Goal: Download file/media

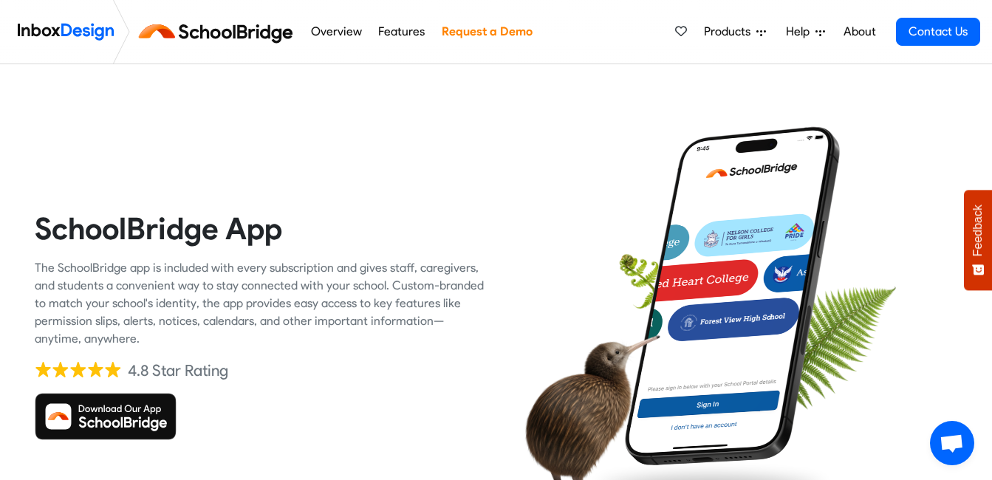
click at [530, 170] on div at bounding box center [732, 325] width 451 height 451
click at [79, 413] on img at bounding box center [106, 416] width 142 height 47
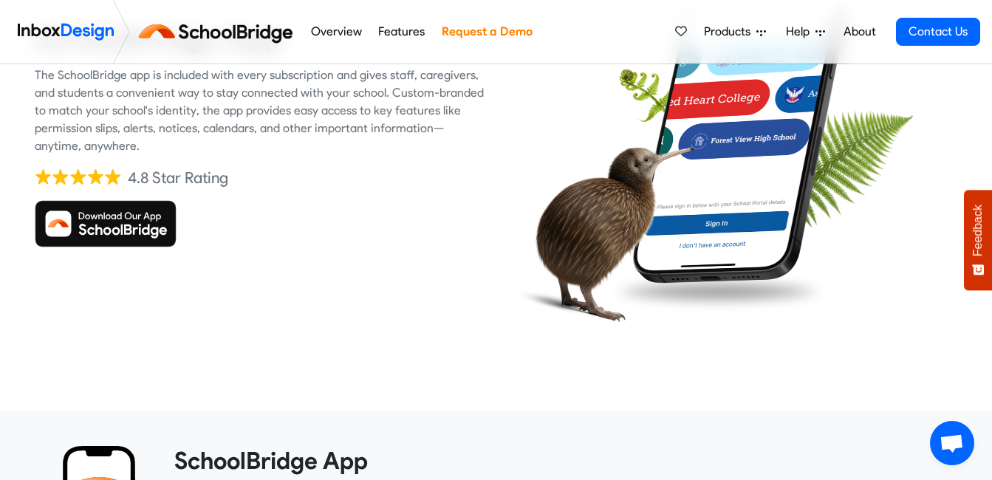
scroll to position [192, 0]
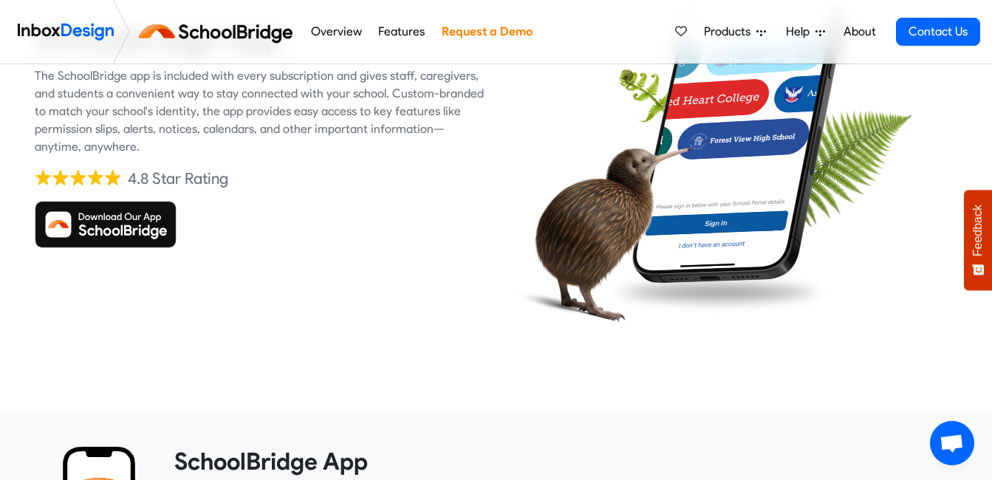
click at [123, 210] on img at bounding box center [106, 224] width 142 height 47
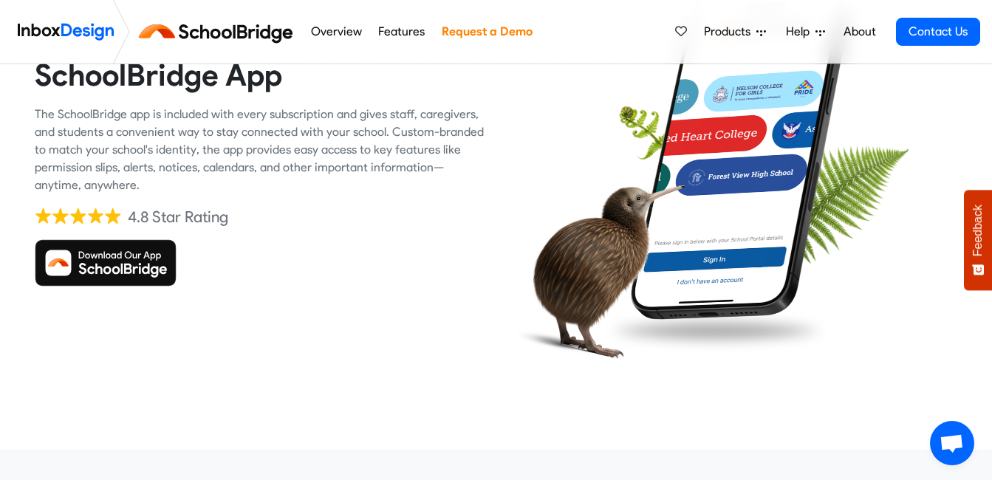
scroll to position [154, 0]
click at [103, 266] on img at bounding box center [106, 262] width 142 height 47
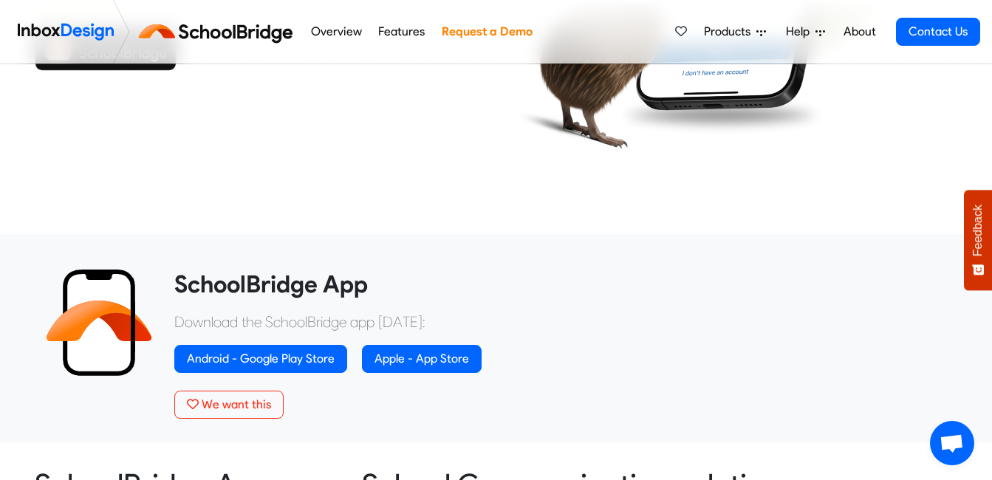
scroll to position [416, 0]
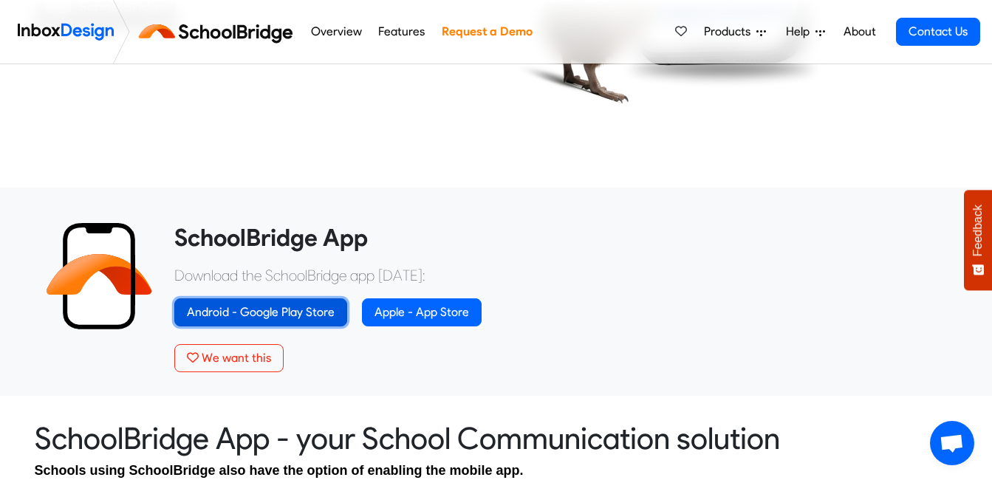
click at [263, 311] on link "Android - Google Play Store" at bounding box center [260, 312] width 173 height 28
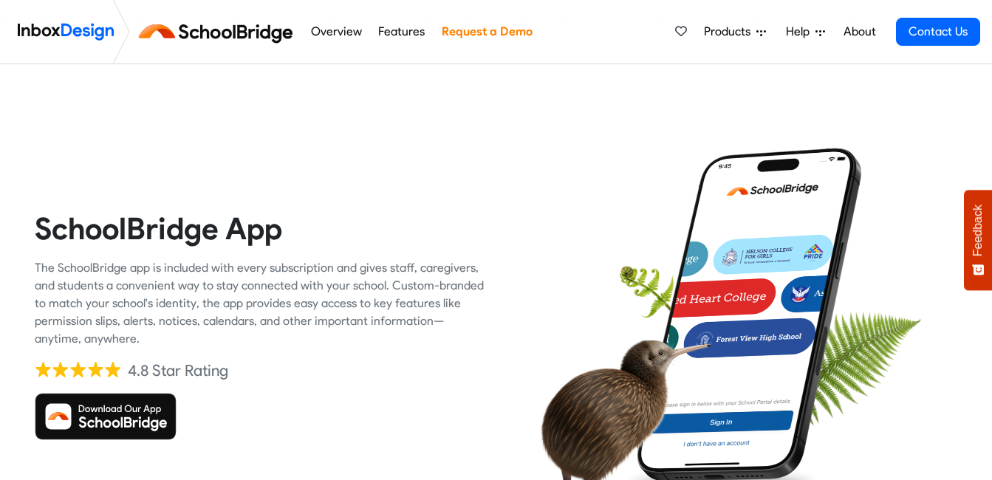
scroll to position [416, 0]
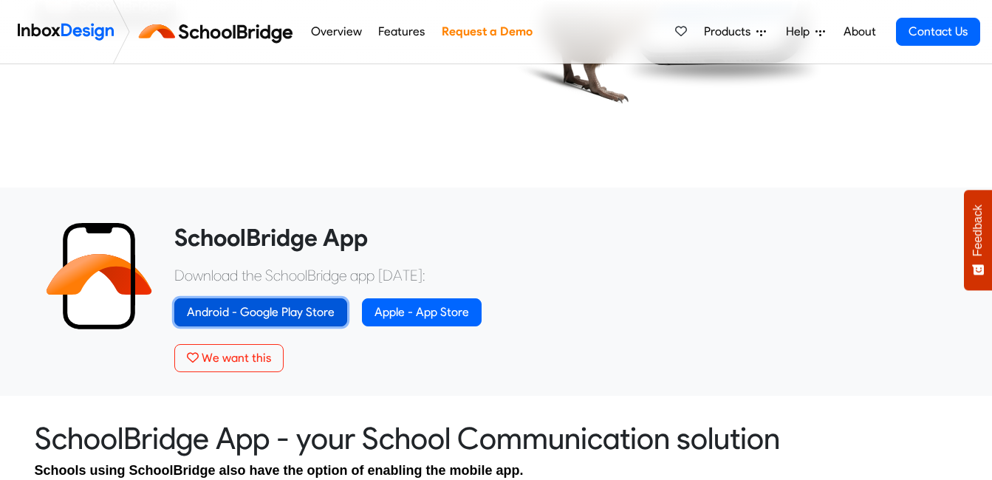
click at [230, 309] on link "Android - Google Play Store" at bounding box center [260, 312] width 173 height 28
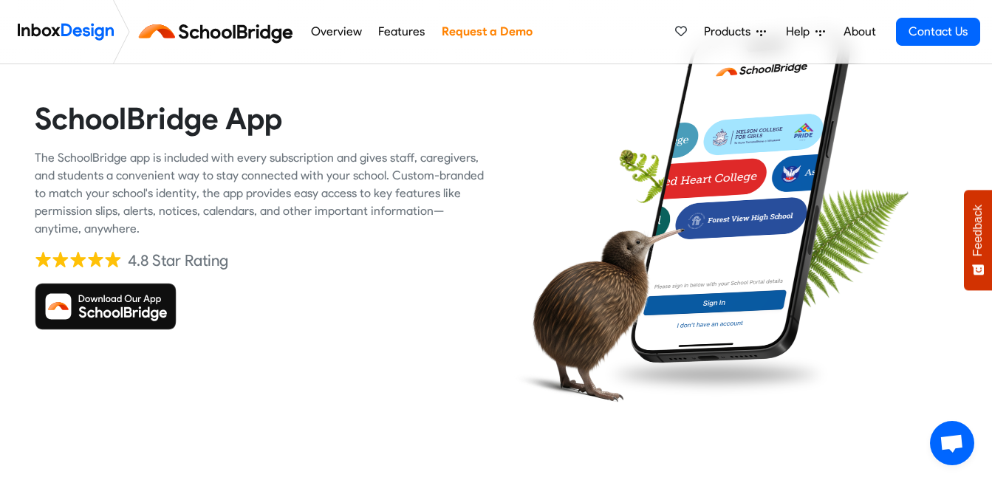
scroll to position [109, 0]
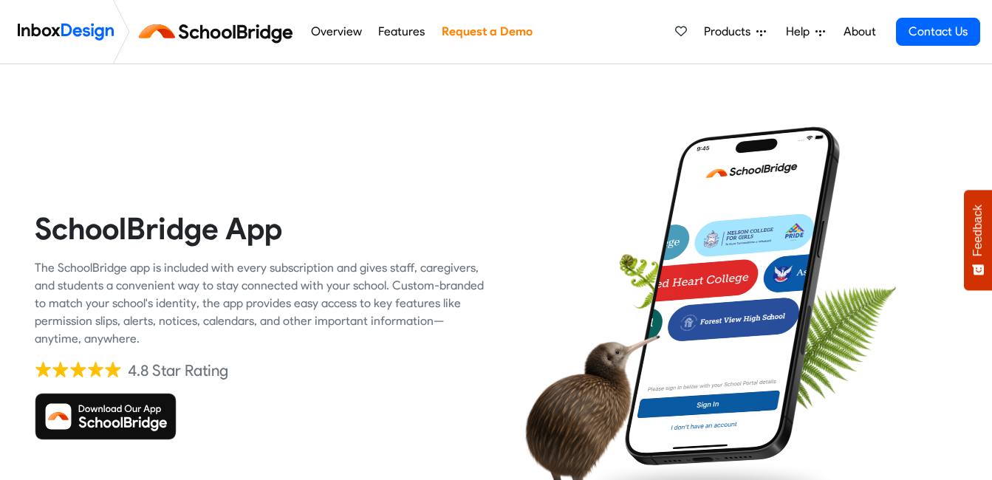
click at [109, 410] on img at bounding box center [106, 416] width 142 height 47
